Goal: Task Accomplishment & Management: Complete application form

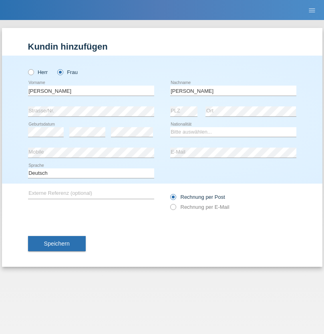
type input "[PERSON_NAME]"
select select "UA"
select select "C"
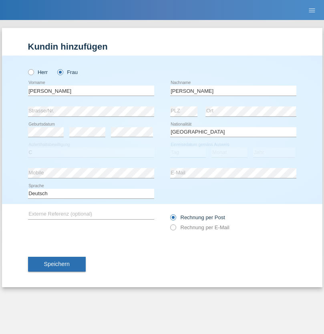
select select "23"
select select "10"
select select "2021"
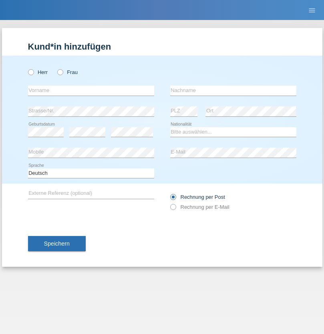
radio input "true"
click at [91, 90] on input "text" at bounding box center [91, 91] width 126 height 10
type input "Terezie"
click at [233, 90] on input "text" at bounding box center [233, 91] width 126 height 10
type input "Zachariášová"
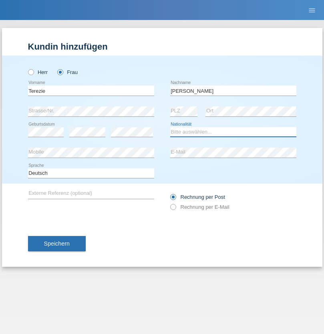
select select "CH"
radio input "true"
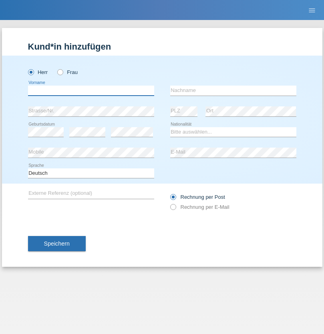
click at [91, 90] on input "text" at bounding box center [91, 91] width 126 height 10
type input "firat"
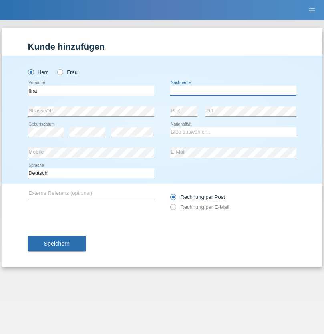
click at [233, 90] on input "text" at bounding box center [233, 91] width 126 height 10
type input "kara"
select select "CH"
radio input "true"
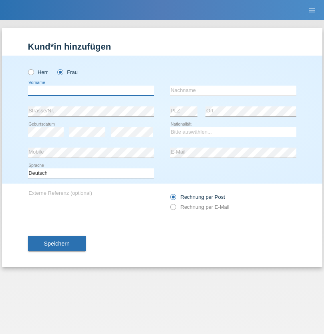
click at [91, 90] on input "text" at bounding box center [91, 91] width 126 height 10
type input "Nuria"
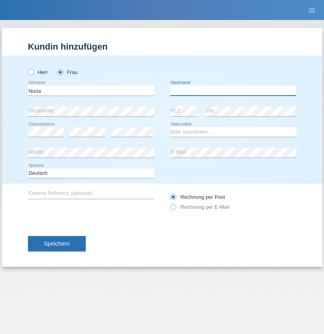
click at [233, 90] on input "text" at bounding box center [233, 91] width 126 height 10
type input "D'Antino"
select select "CH"
